Goal: Task Accomplishment & Management: Complete application form

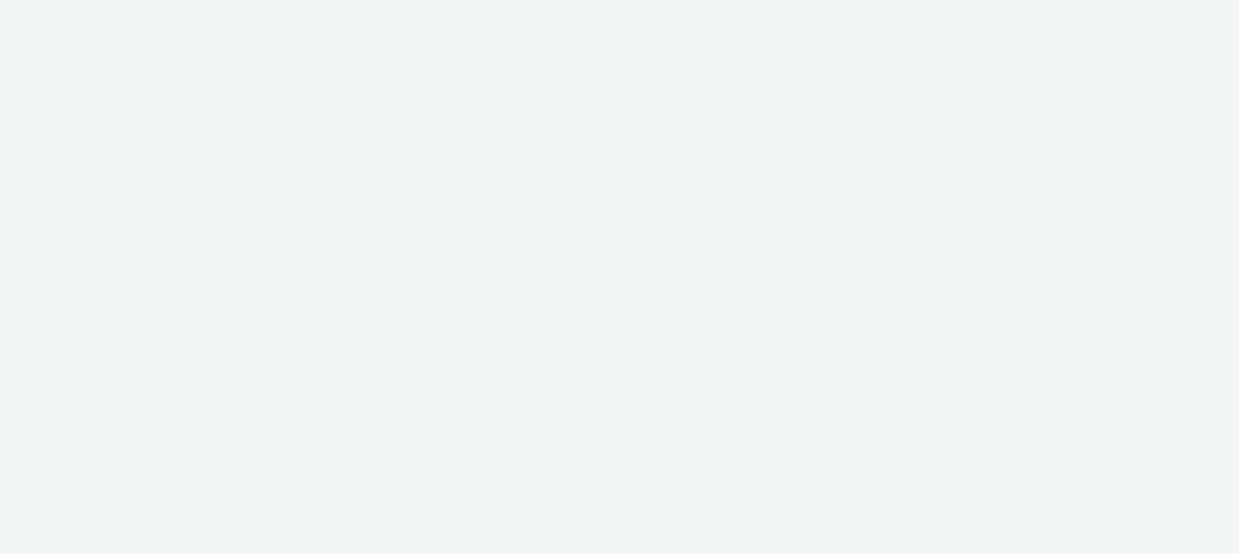
select select "47c37c18-910e-43a3-bb91-a2beb2847406"
select select "b1b940d3-d05b-48b5-821e-f328c33b988b"
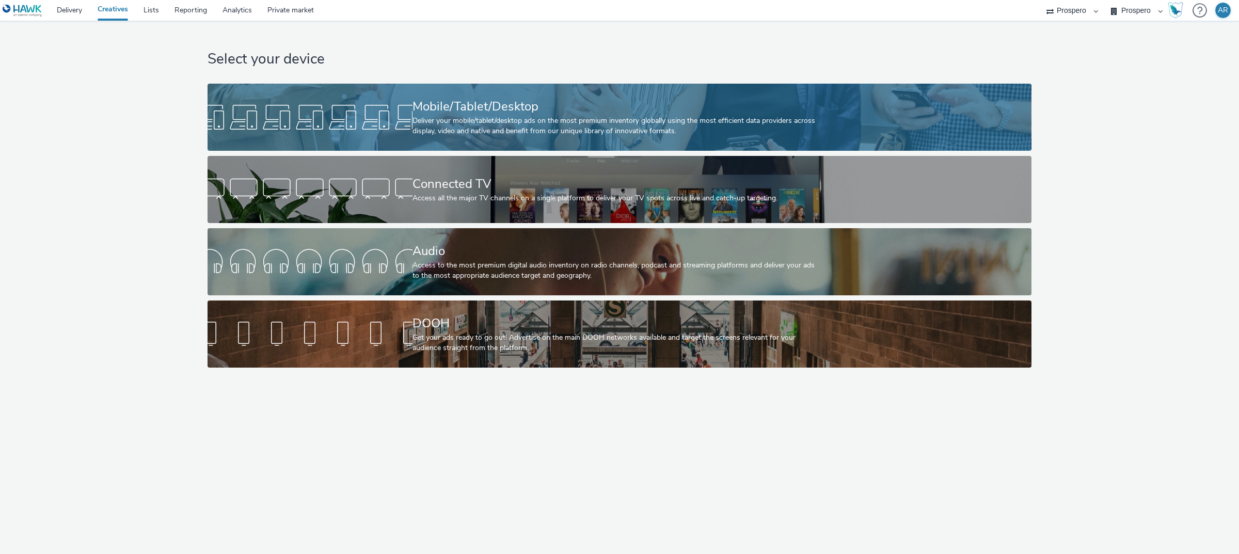
click at [511, 114] on div "Mobile/Tablet/Desktop" at bounding box center [617, 107] width 410 height 18
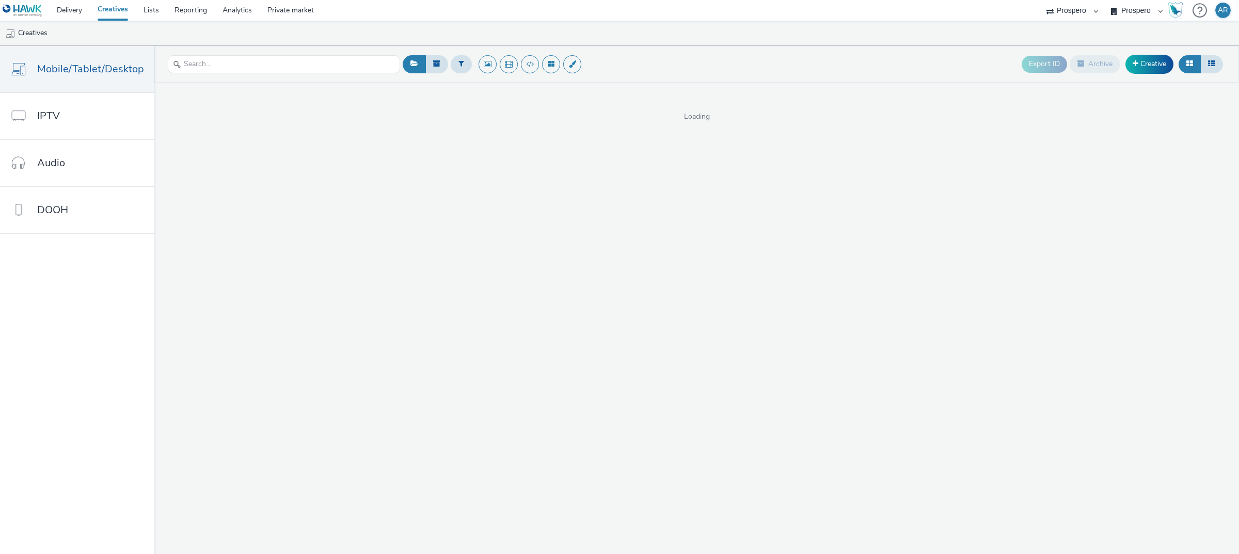
click at [1161, 78] on header "Export ID Archive Creative" at bounding box center [696, 64] width 1084 height 37
click at [1157, 58] on link "Creative" at bounding box center [1149, 64] width 48 height 19
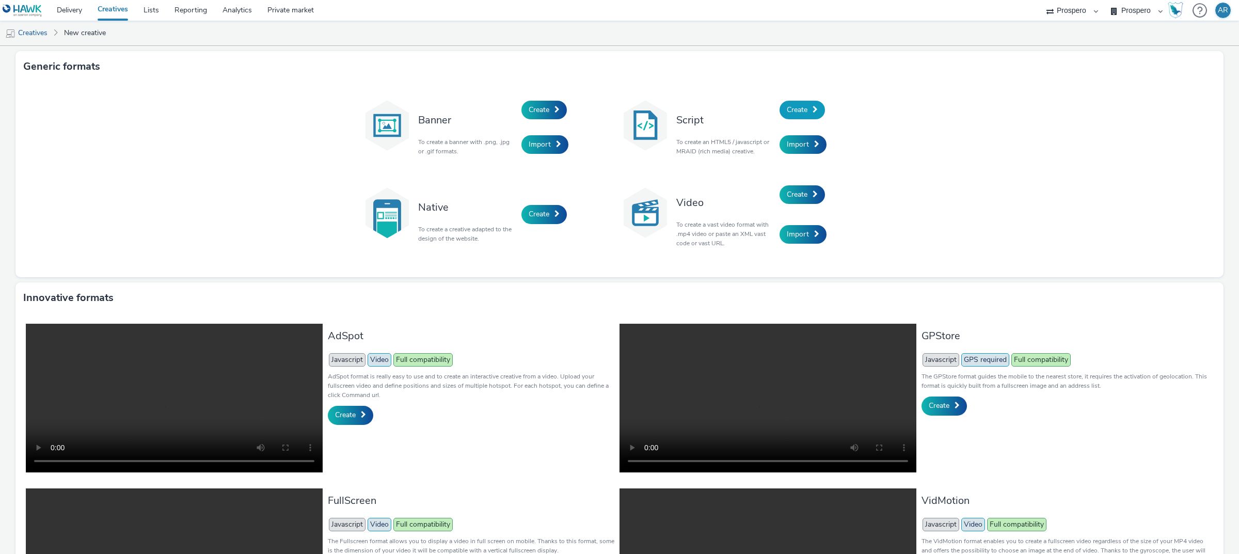
click at [800, 105] on span "Create" at bounding box center [797, 110] width 21 height 10
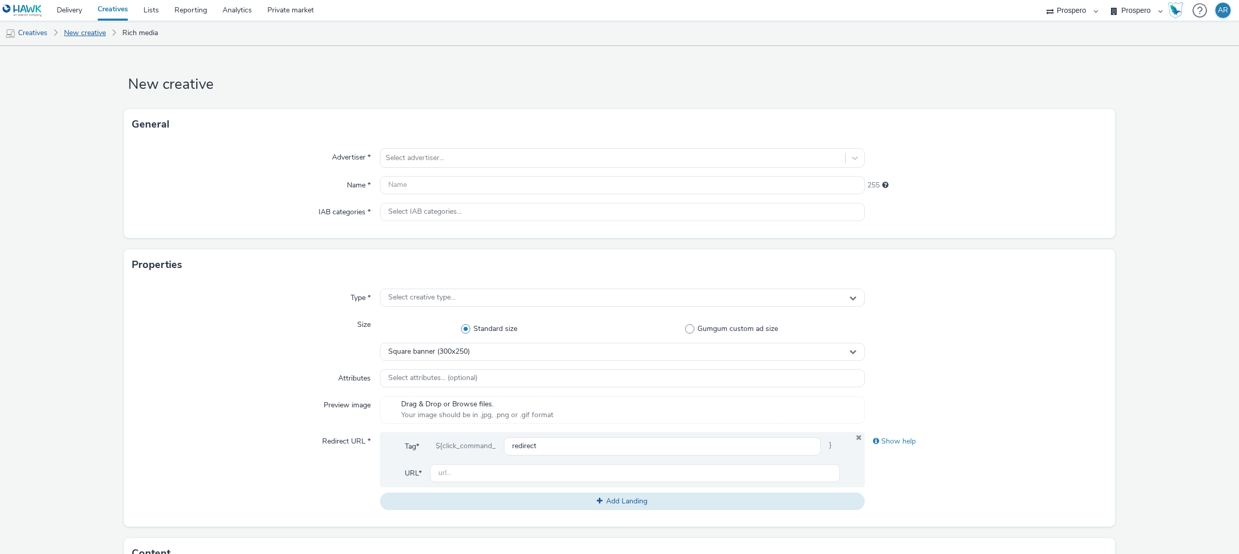
click at [82, 33] on link "New creative" at bounding box center [85, 33] width 52 height 25
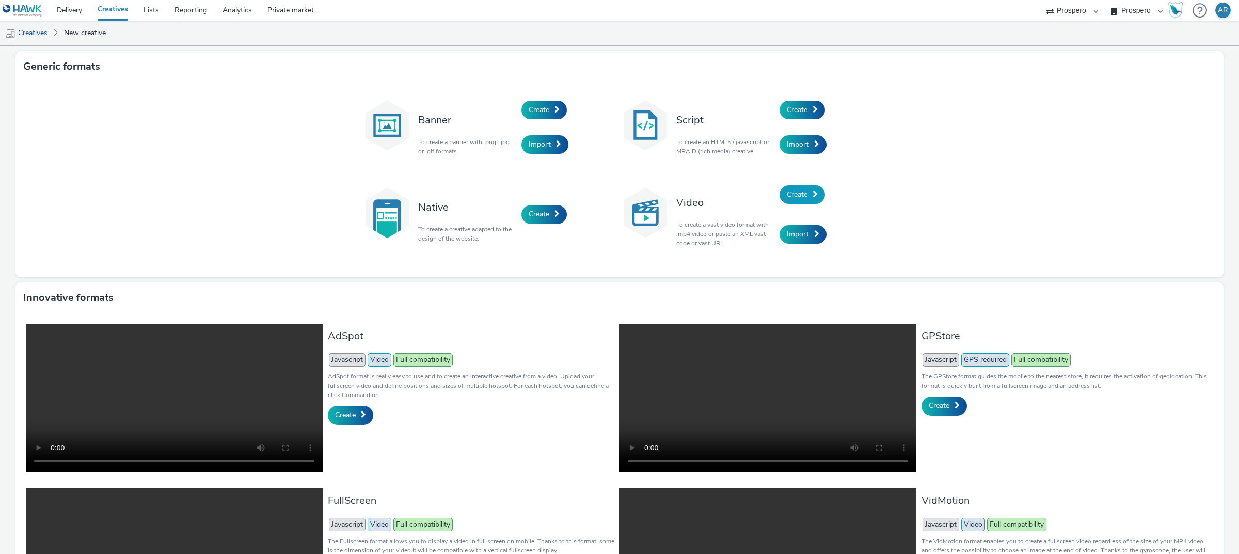
click at [780, 189] on link "Create" at bounding box center [801, 194] width 45 height 19
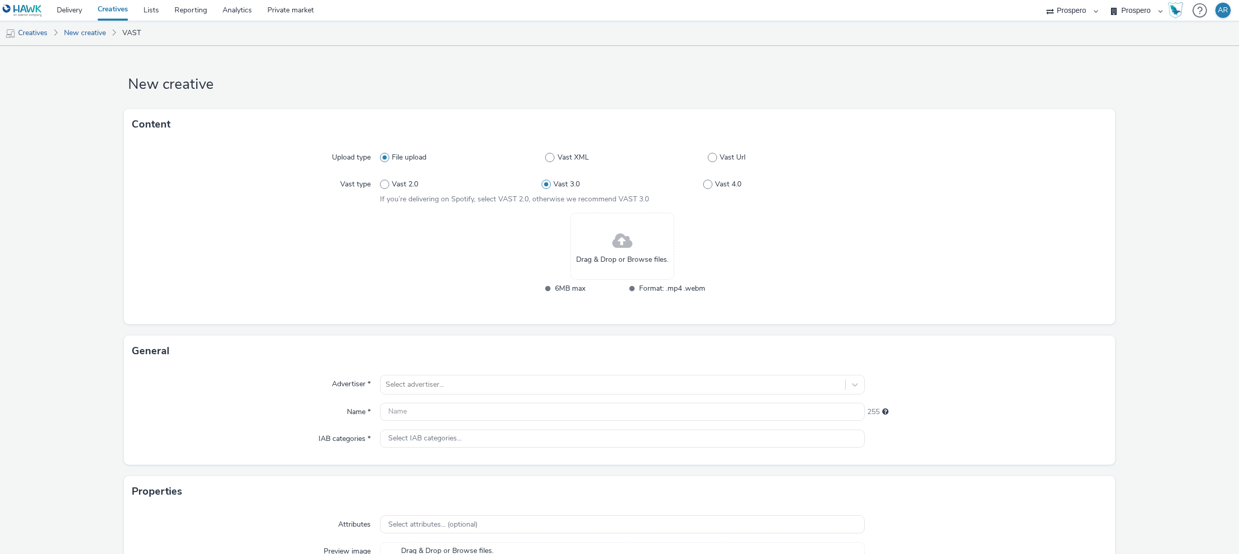
click at [404, 178] on div "Vast 2.0 Vast 3.0 Vast 4.0" at bounding box center [622, 184] width 485 height 19
click at [406, 184] on span "Vast 2.0" at bounding box center [405, 184] width 26 height 10
click at [387, 184] on input "Vast 2.0" at bounding box center [383, 184] width 7 height 7
radio input "true"
radio input "false"
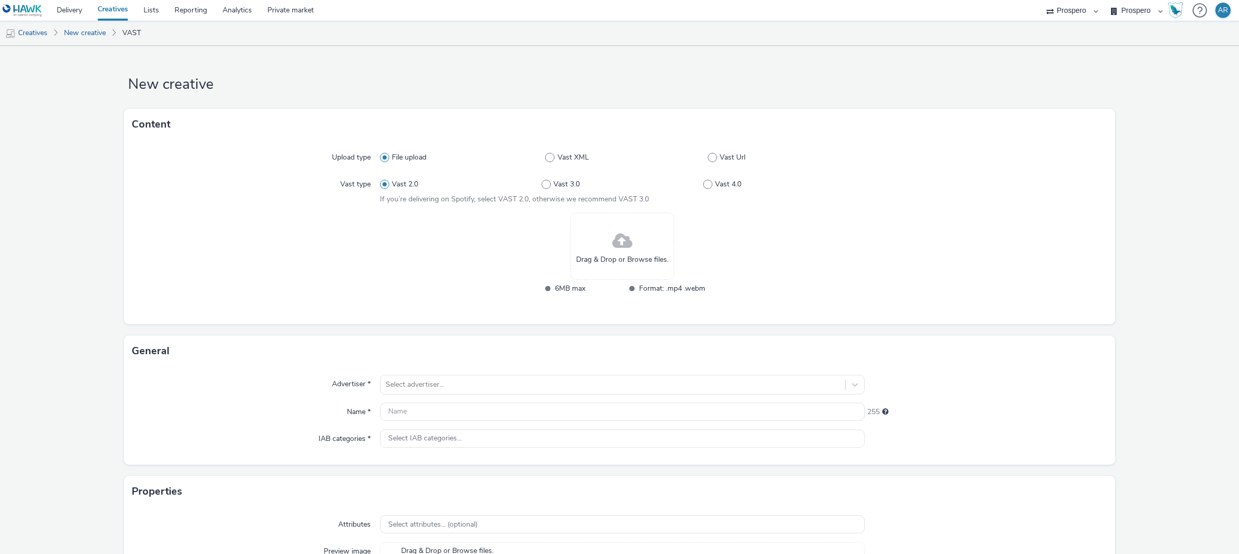
click at [733, 151] on div "File upload Vast XML Vast Url" at bounding box center [622, 157] width 485 height 19
click at [733, 154] on span "Vast Url" at bounding box center [732, 157] width 26 height 10
click at [714, 154] on input "Vast Url" at bounding box center [711, 157] width 7 height 7
radio input "false"
radio input "true"
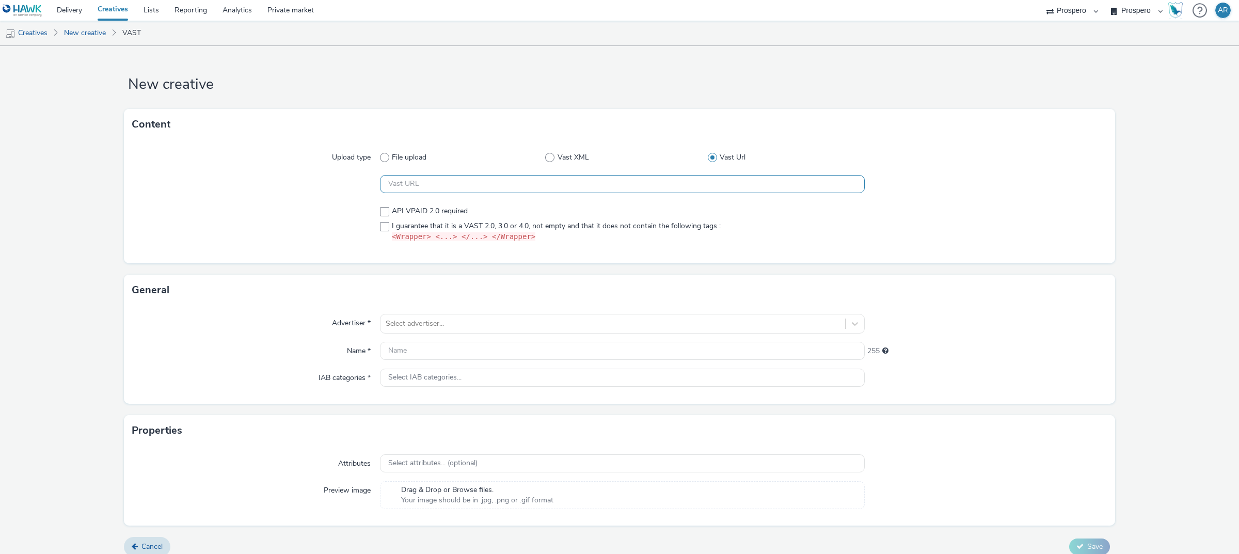
click at [496, 190] on input "text" at bounding box center [622, 184] width 485 height 18
paste input "https://[DOMAIN_NAME]/ddm/pfadx/N5573.2095505TABMO/B33999202.429024421;sz=0x0;o…"
type input "https://[DOMAIN_NAME]/ddm/pfadx/N5573.2095505TABMO/B33999202.429024421;sz=0x0;o…"
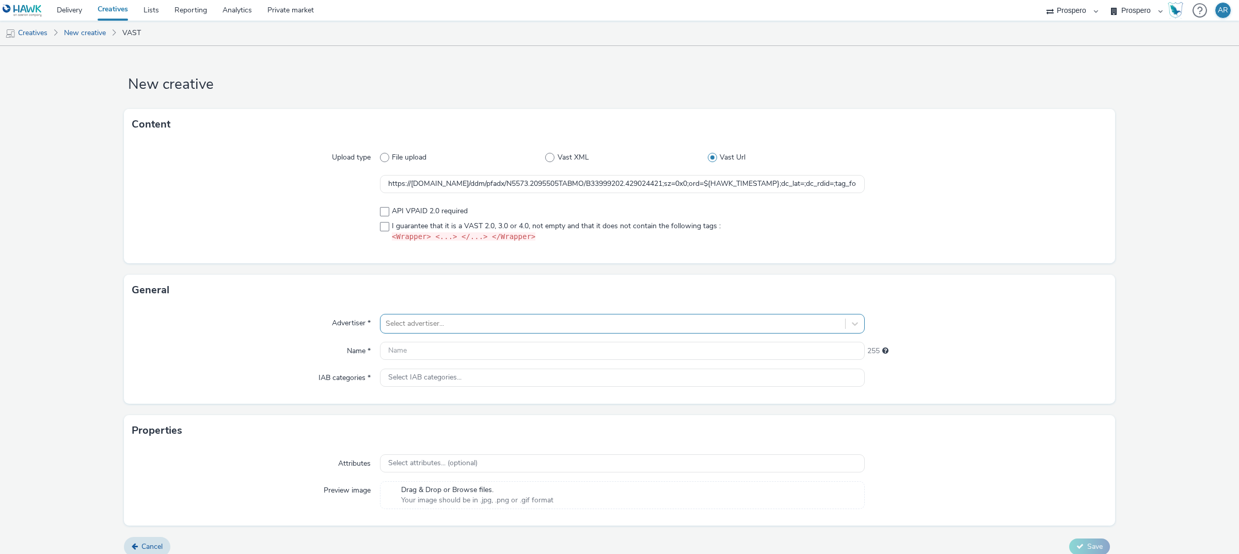
click at [414, 320] on div at bounding box center [613, 323] width 454 height 12
type input "CAS"
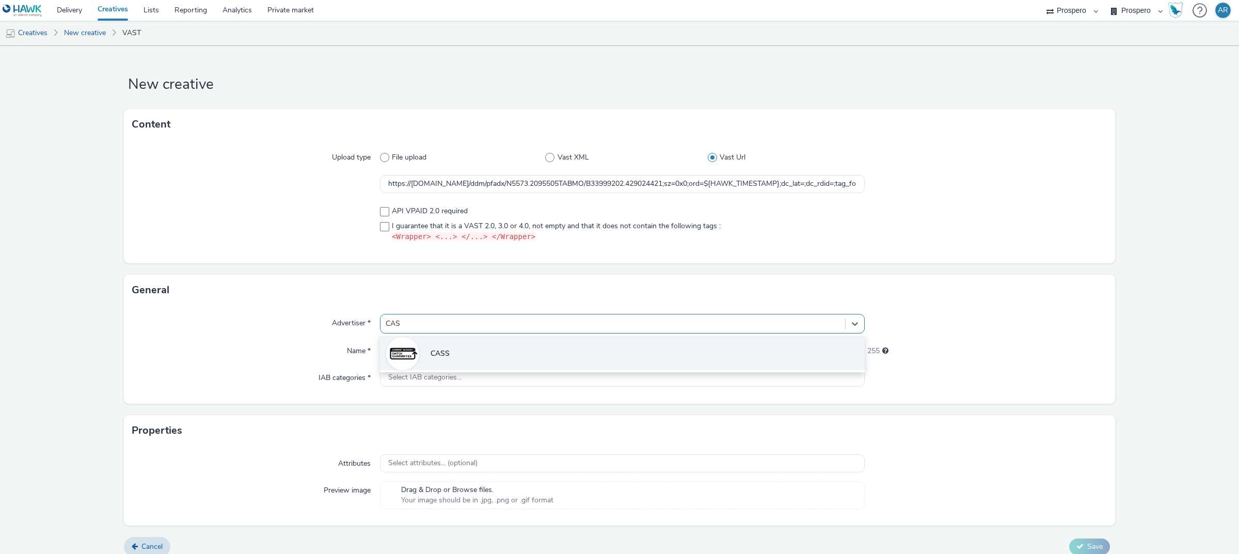
click at [432, 351] on span "CASS" at bounding box center [439, 353] width 19 height 10
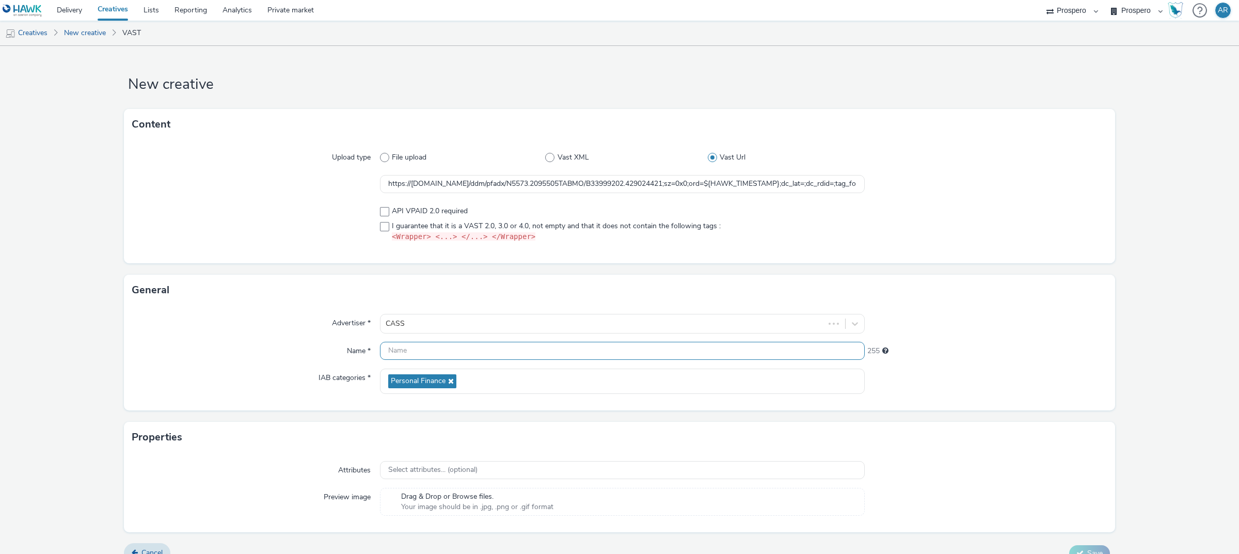
click at [431, 346] on input "text" at bounding box center [622, 351] width 485 height 18
paste input "ADV:CASS|CAM:H2 [DATE]-Nov|CHA:Video|PLA:Prospero|INV:LadBible|TEC:N/A|PHA:H2|O…"
click at [595, 348] on input "ADV:CASS|CAM:H2 [DATE]-Nov|CHA:Video|PLA:Prospero|INV:LadBible|TEC:N/A|PHA:H2|O…" at bounding box center [622, 351] width 485 height 18
click at [382, 349] on input "ADV:CASS|CAM:H2 [DATE]-Nov|CHA:Video|PLA:Prospero|TEC:N/A|PHA:H2|OBJ:Awareness|…" at bounding box center [622, 351] width 485 height 18
paste input "INV:LadBible|"
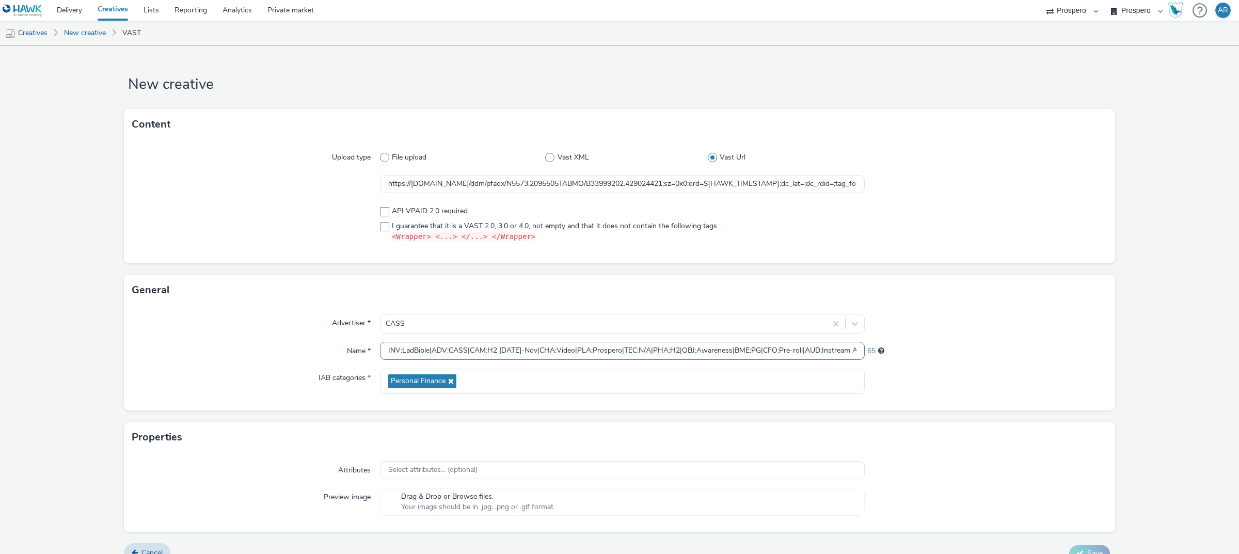
click at [540, 349] on input "INV:LadBible|ADV:CASS|CAM:H2 [DATE]-Nov|CHA:Video|PLA:Prospero|TEC:N/A|PHA:H2|O…" at bounding box center [622, 351] width 485 height 18
click at [428, 348] on input "INV:LadBible|ADV:CASS|CAM:H2 [DATE]-Nov|PLA:Prospero|TEC:N/A|PHA:H2|OBJ:Awarene…" at bounding box center [622, 351] width 485 height 18
paste input "CHA:Video|"
type input "INV:LadBible|CHA:Video|ADV:CASS|CAM:H2 [DATE]-Nov|PLA:Prospero|TEC:N/A|PHA:H2|O…"
click at [1084, 323] on div at bounding box center [985, 324] width 243 height 20
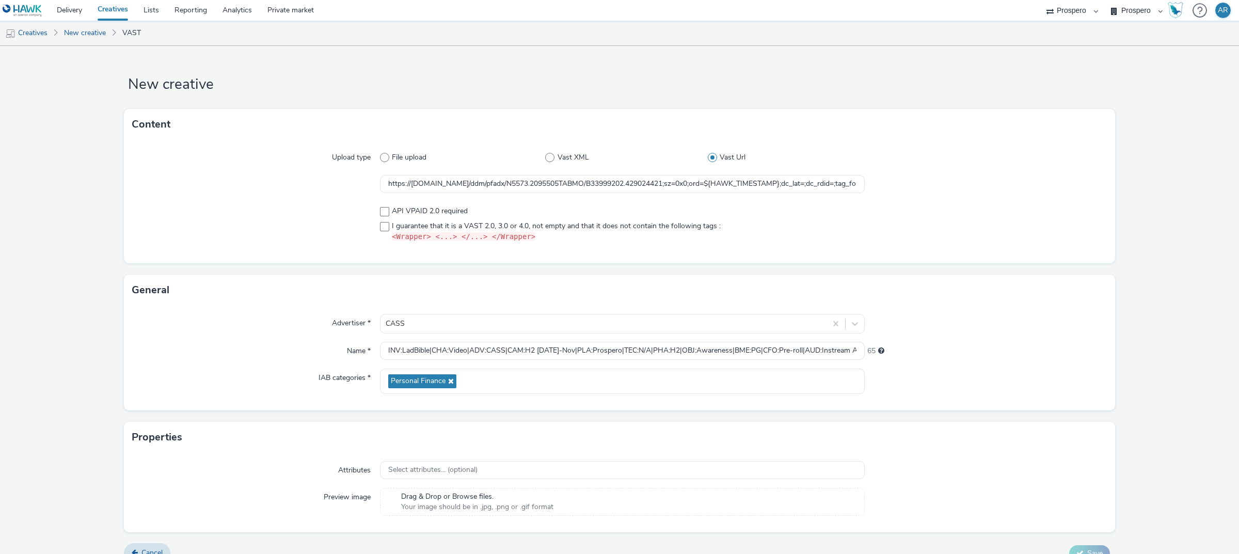
scroll to position [17, 0]
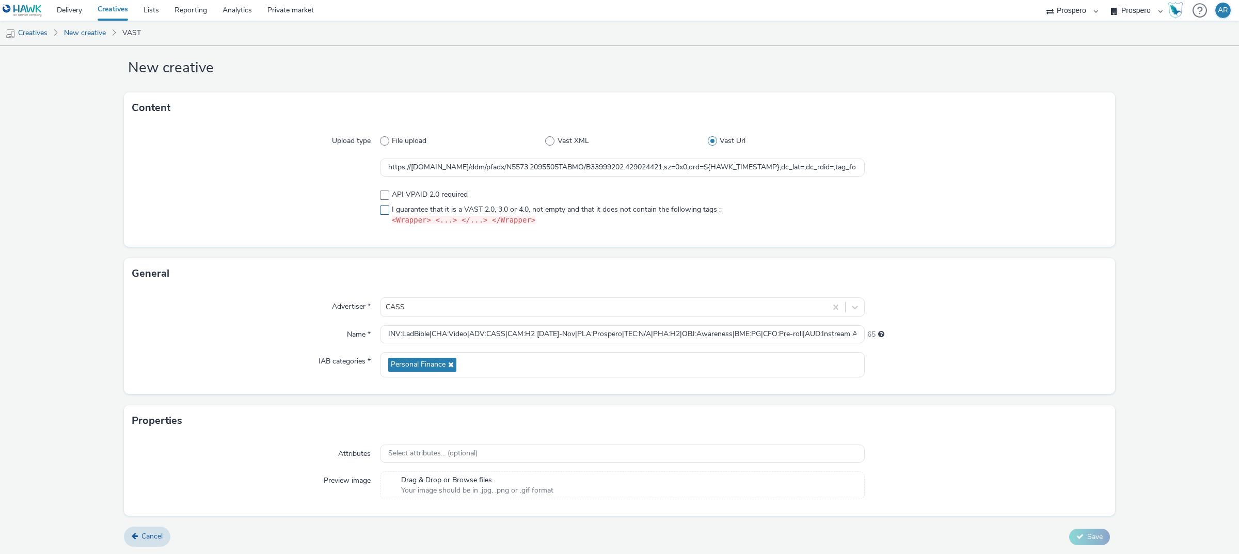
click at [480, 207] on span "I guarantee that it is a VAST 2.0, 3.0 or 4.0, not empty and that it does not c…" at bounding box center [556, 215] width 329 height 22
checkbox input "true"
click at [1087, 537] on span "Save" at bounding box center [1094, 537] width 15 height 10
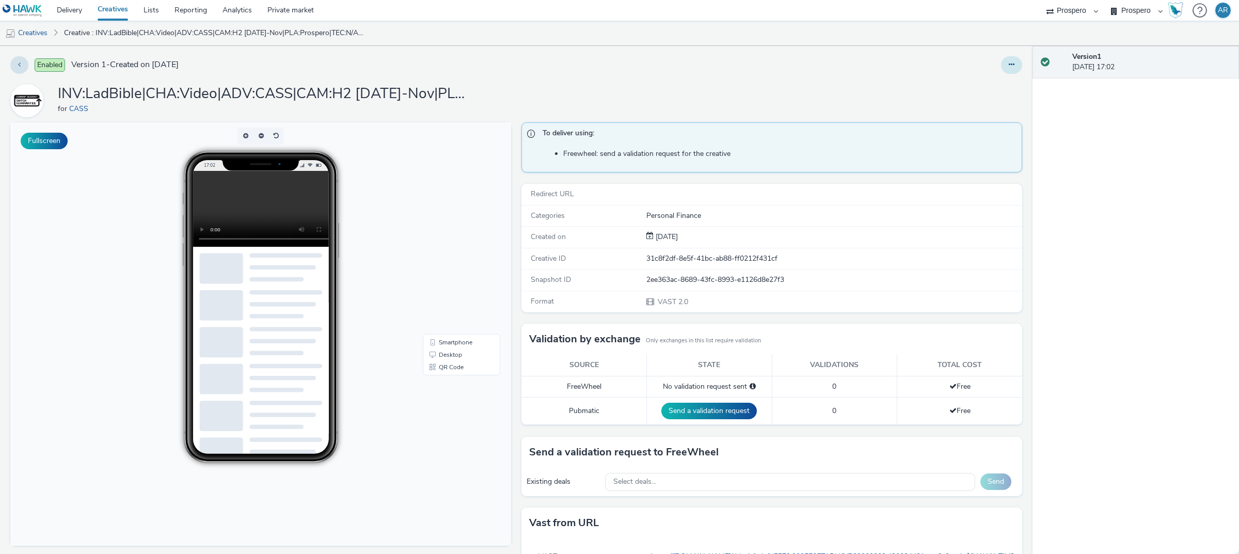
click at [1001, 66] on button at bounding box center [1011, 65] width 21 height 18
click at [974, 89] on link "Edit" at bounding box center [982, 85] width 77 height 21
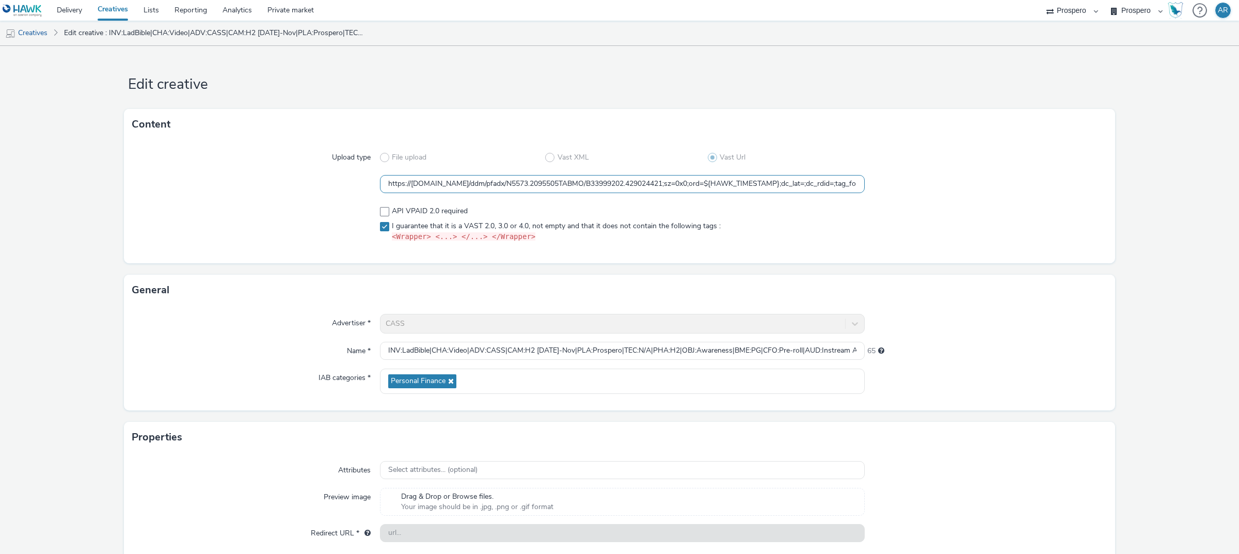
click at [543, 177] on input "https://[DOMAIN_NAME]/ddm/pfadx/N5573.2095505TABMO/B33999202.429024421;sz=0x0;o…" at bounding box center [622, 184] width 485 height 18
click at [69, 6] on link "Delivery" at bounding box center [69, 10] width 41 height 21
